Goal: Navigation & Orientation: Find specific page/section

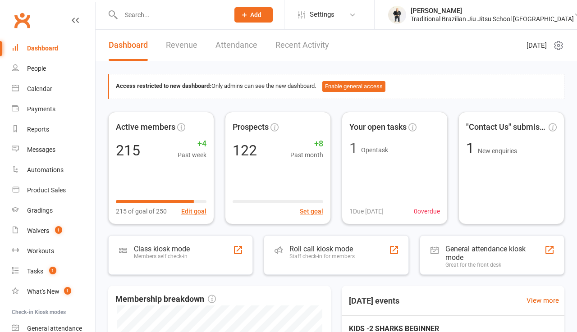
click at [35, 42] on link "Dashboard" at bounding box center [53, 48] width 83 height 20
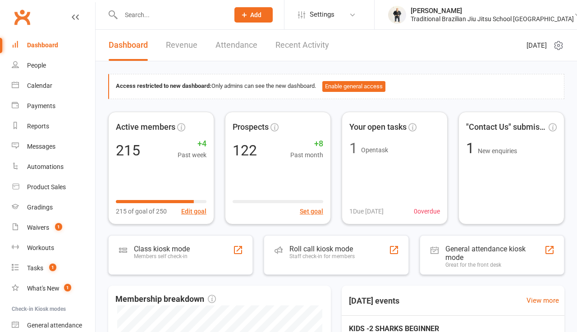
scroll to position [2, 0]
click at [31, 69] on div "People" at bounding box center [36, 66] width 19 height 7
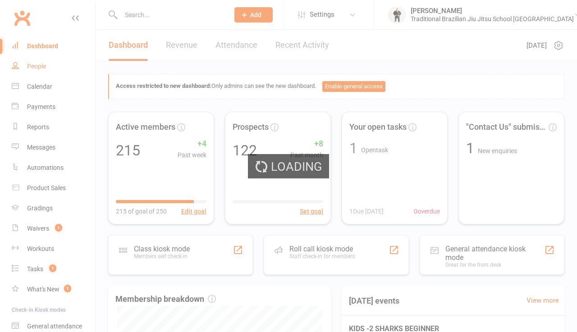
select select "100"
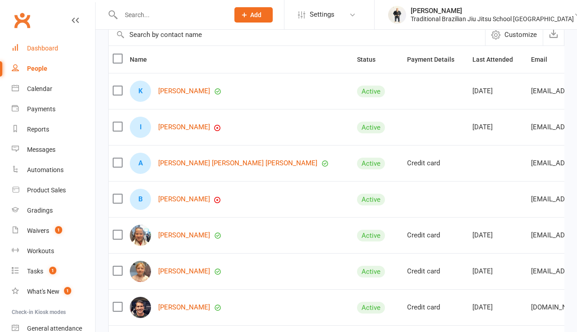
click at [45, 44] on link "Dashboard" at bounding box center [53, 48] width 83 height 20
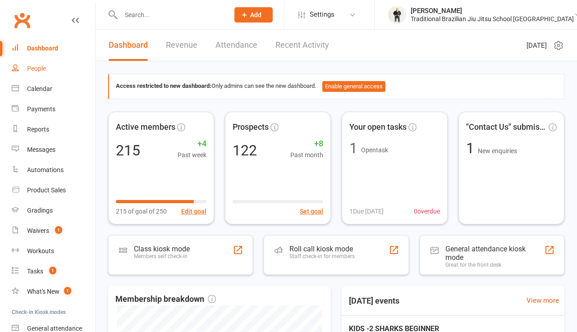
click at [36, 72] on div "People" at bounding box center [36, 68] width 19 height 7
select select "100"
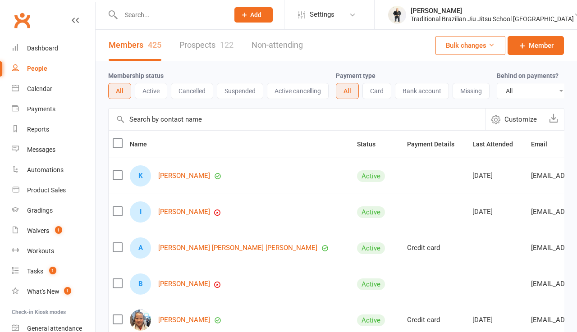
click at [209, 45] on link "Prospects 122" at bounding box center [206, 45] width 54 height 31
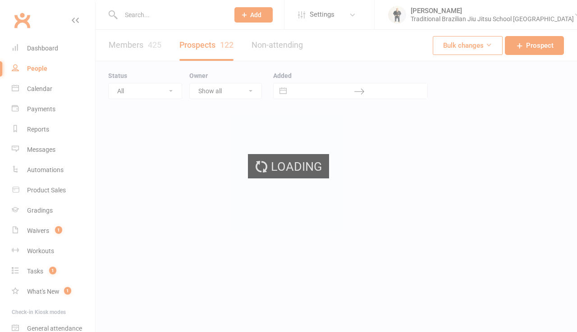
select select "100"
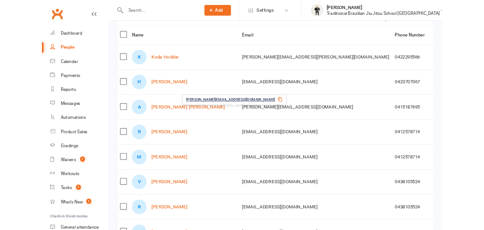
scroll to position [94, 0]
